Goal: Task Accomplishment & Management: Manage account settings

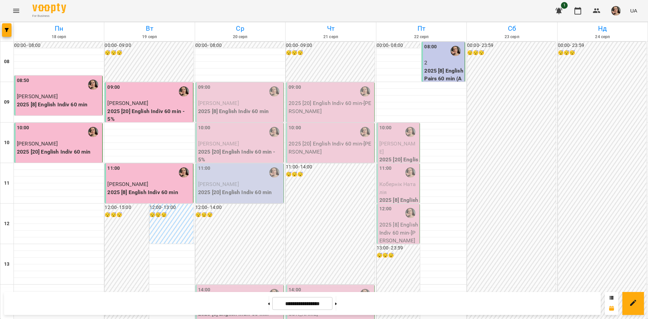
click at [240, 92] on div "09:00" at bounding box center [240, 92] width 84 height 16
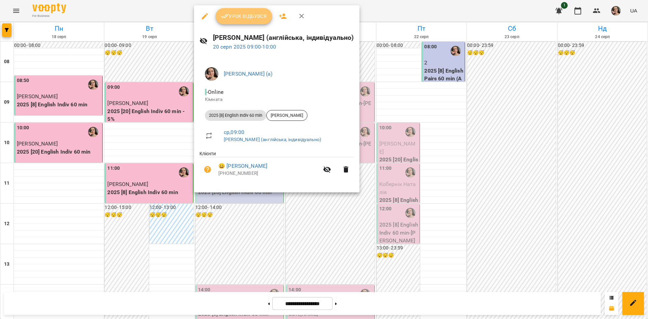
click at [243, 12] on span "Урок відбувся" at bounding box center [244, 16] width 46 height 8
click at [247, 12] on span "Урок відбувся" at bounding box center [244, 16] width 46 height 8
click at [180, 140] on div at bounding box center [324, 159] width 648 height 319
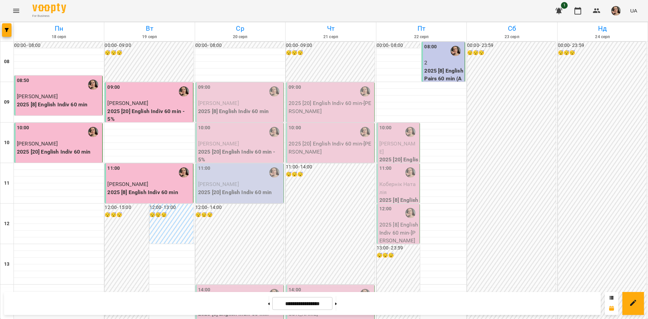
scroll to position [24, 0]
click at [216, 100] on span "[PERSON_NAME]" at bounding box center [218, 103] width 41 height 6
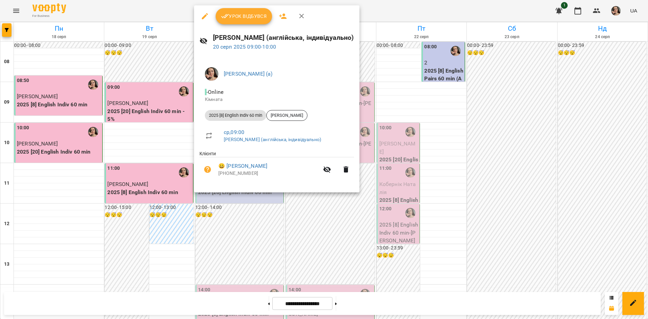
click at [236, 13] on span "Урок відбувся" at bounding box center [244, 16] width 46 height 8
click at [240, 12] on span "Урок відбувся" at bounding box center [244, 16] width 46 height 8
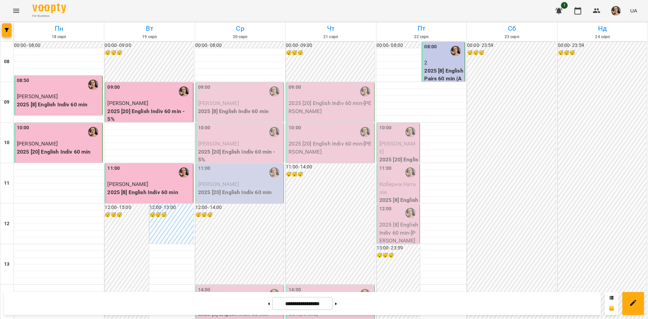
click at [253, 102] on p "[PERSON_NAME]" at bounding box center [240, 103] width 84 height 8
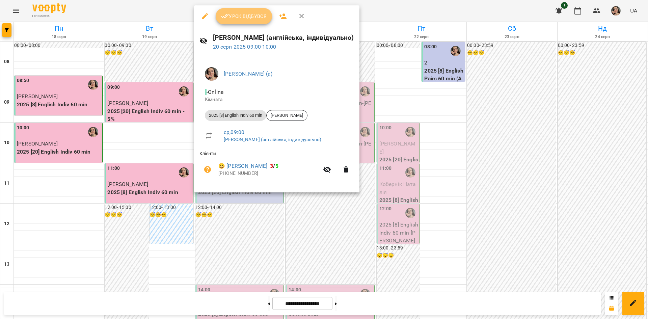
click at [254, 18] on span "Урок відбувся" at bounding box center [244, 16] width 46 height 8
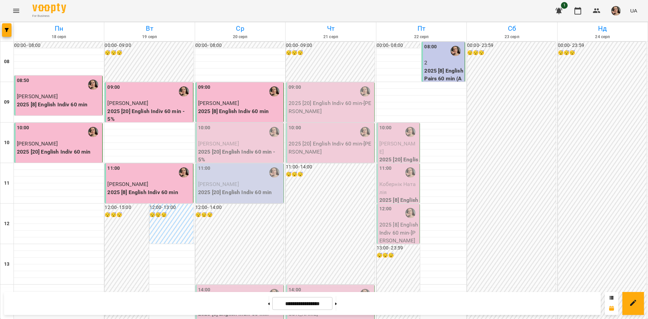
click at [228, 148] on p "2025 [20] English Indiv 60 min -5%" at bounding box center [240, 156] width 84 height 16
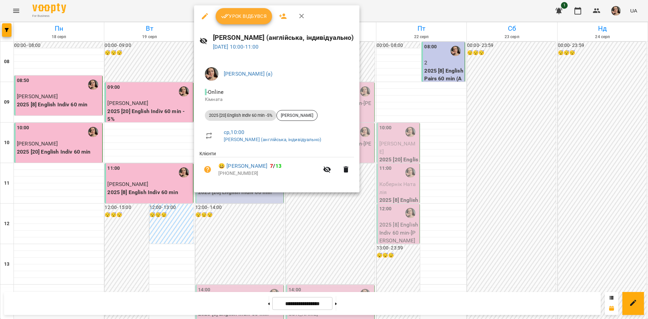
click at [237, 14] on span "Урок відбувся" at bounding box center [244, 16] width 46 height 8
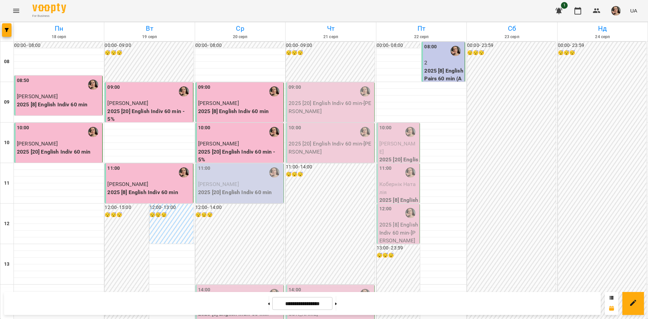
click at [250, 198] on div "11:00 [PERSON_NAME] 2025 [20] English Indiv 60 min" at bounding box center [239, 183] width 88 height 40
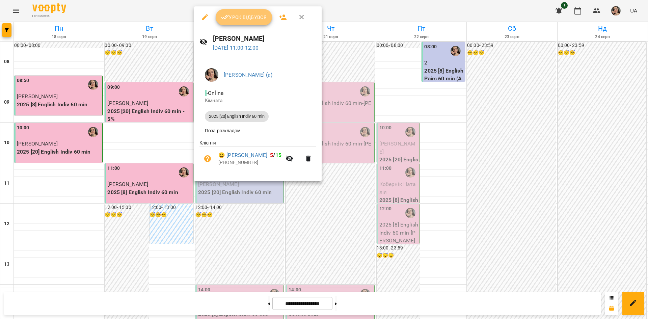
click at [227, 18] on icon "button" at bounding box center [225, 17] width 8 height 8
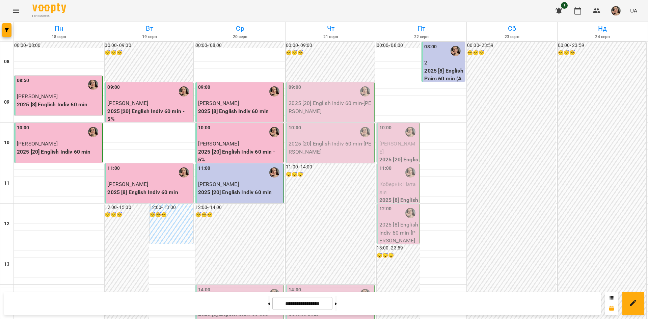
scroll to position [65, 0]
click at [337, 303] on button at bounding box center [336, 303] width 2 height 15
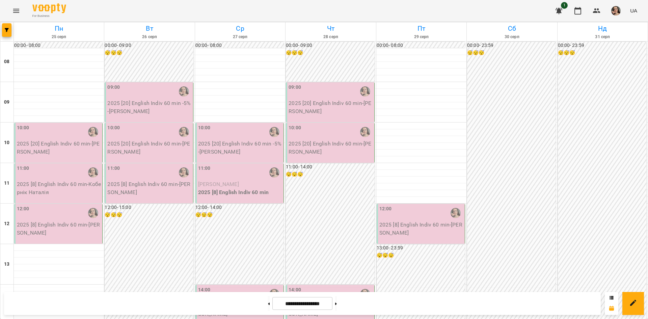
scroll to position [24, 0]
click at [268, 302] on button at bounding box center [269, 303] width 2 height 15
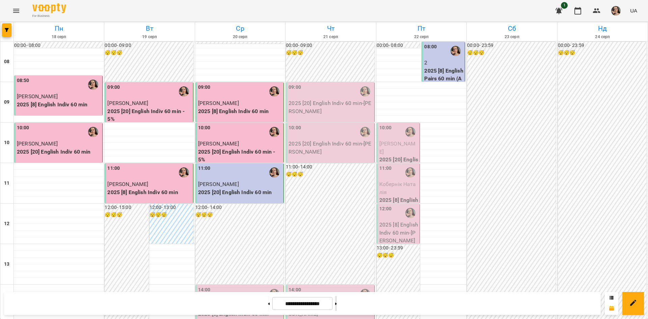
click at [337, 303] on button at bounding box center [336, 303] width 2 height 15
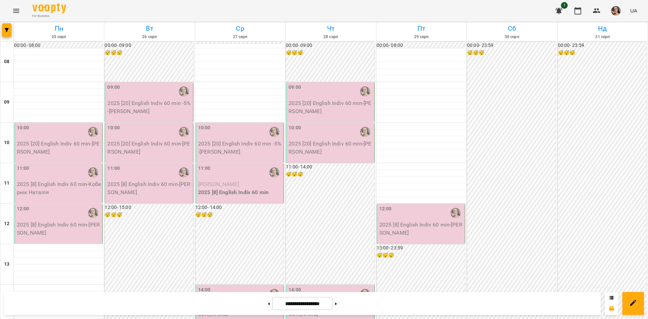
scroll to position [161, 0]
click at [268, 305] on icon at bounding box center [269, 303] width 2 height 3
type input "**********"
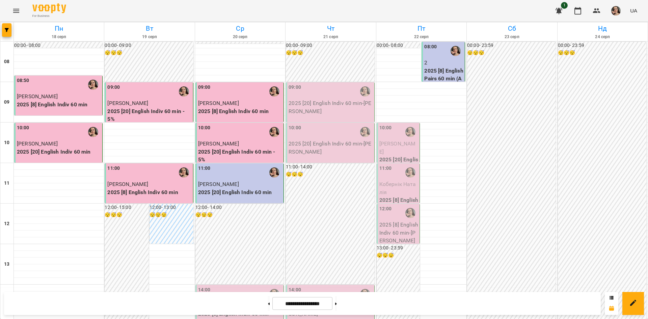
scroll to position [0, 0]
